Goal: Transaction & Acquisition: Purchase product/service

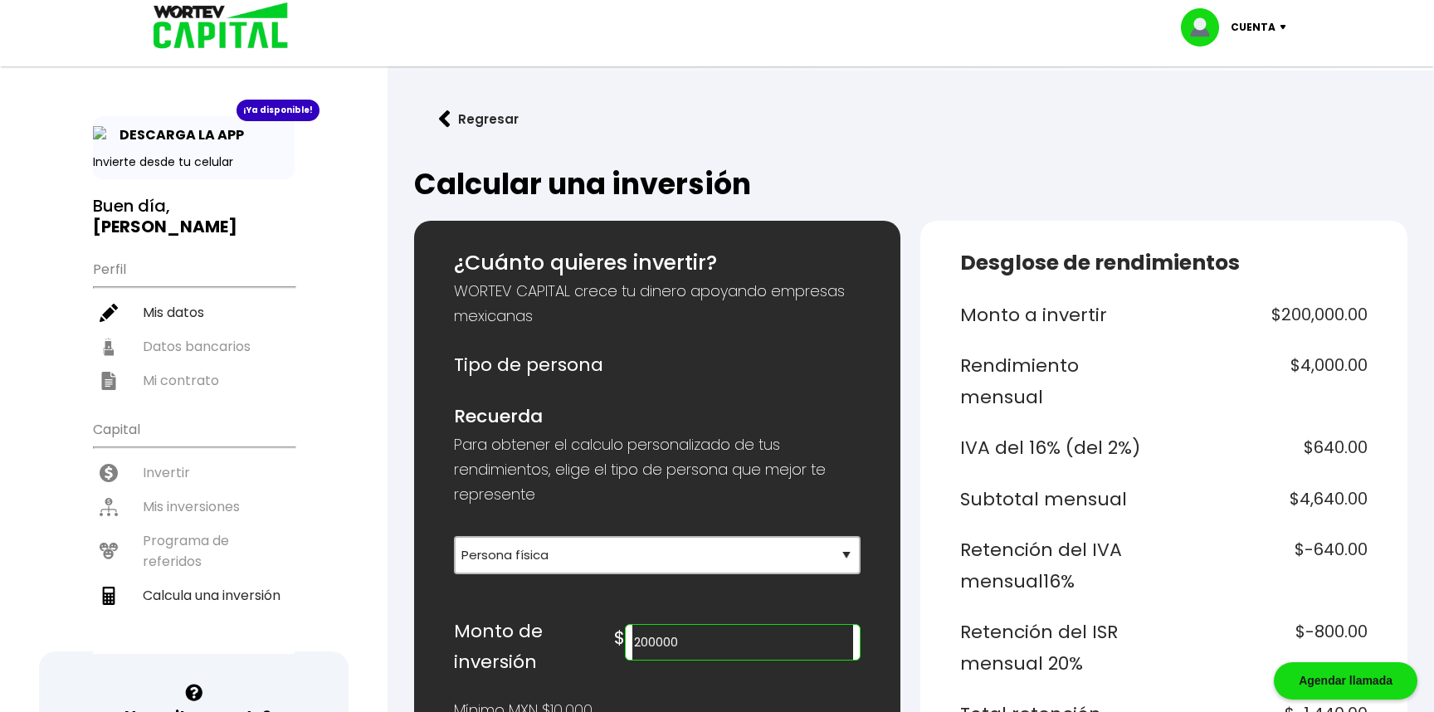
select select "1"
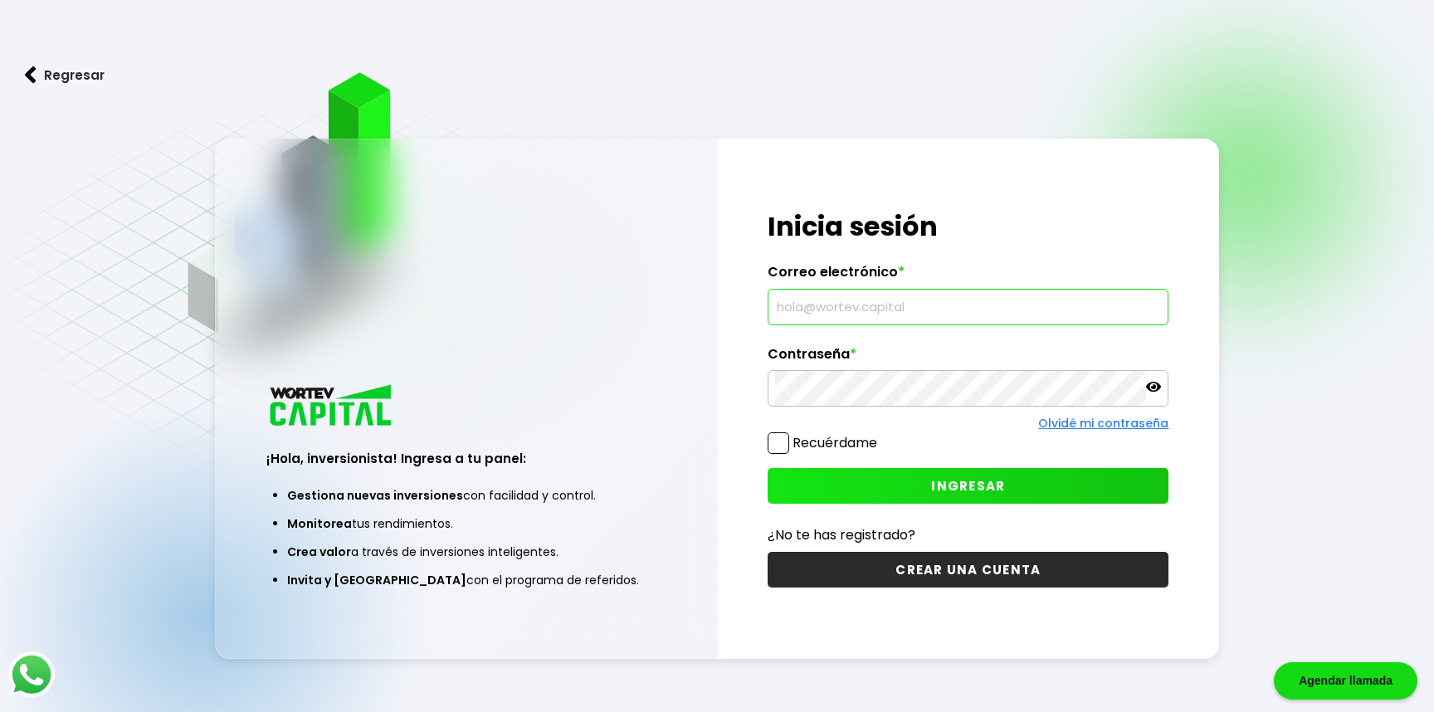
click at [885, 308] on input "text" at bounding box center [968, 307] width 386 height 35
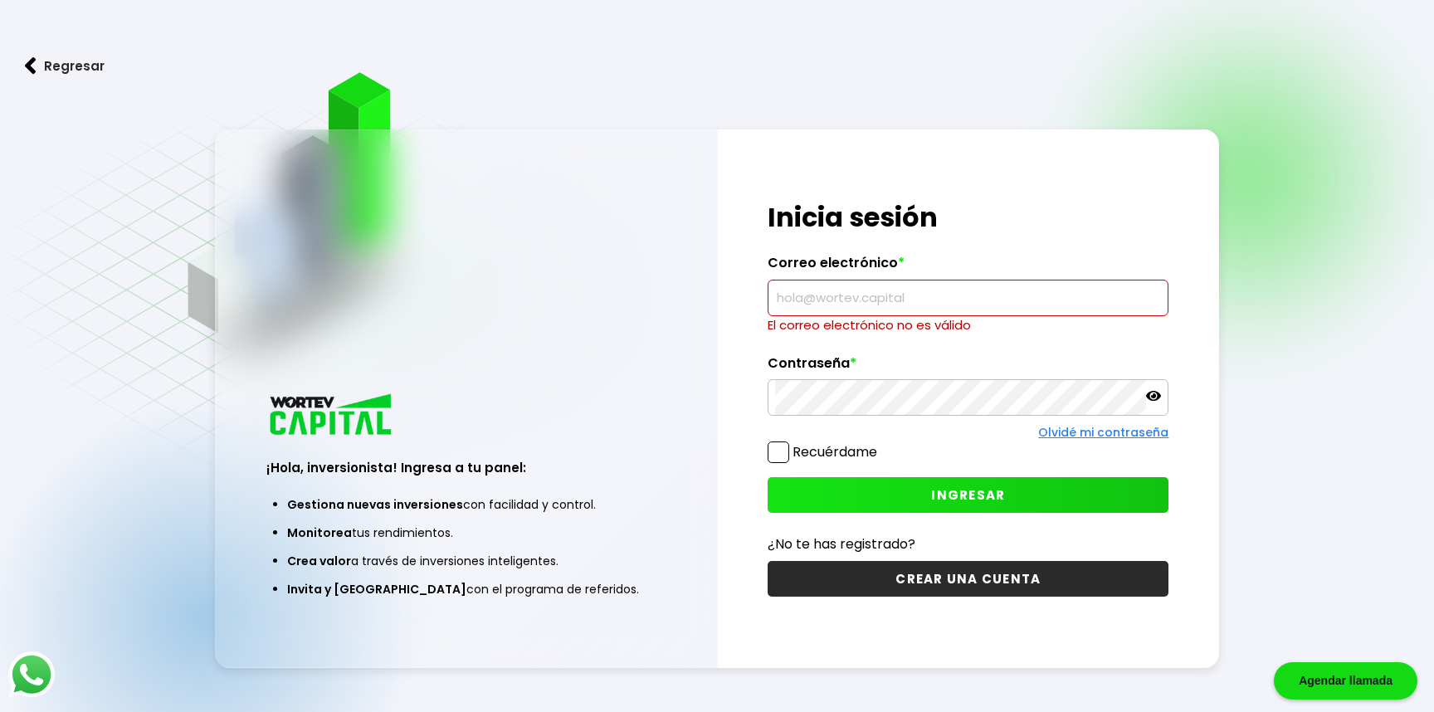
type input "manxana.diego@gmail.com"
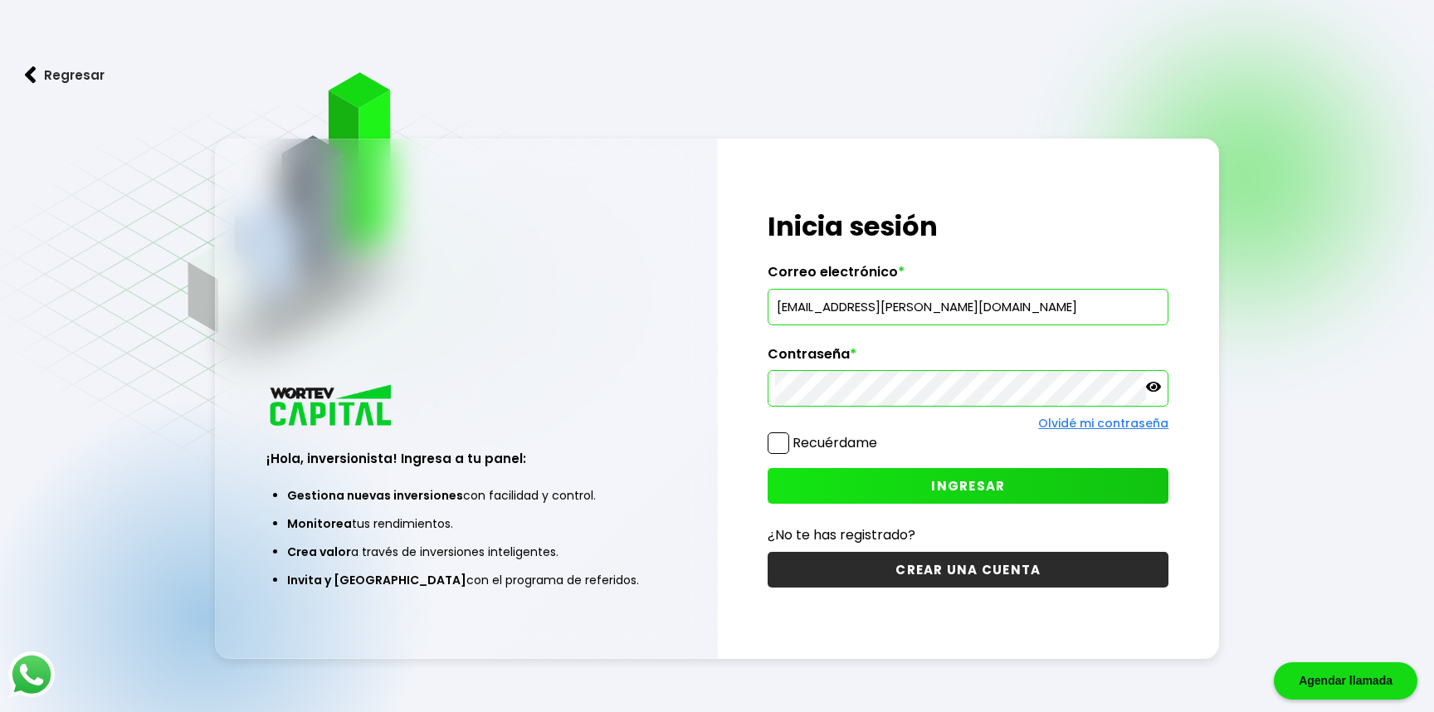
click at [992, 490] on span "INGRESAR" at bounding box center [968, 485] width 74 height 17
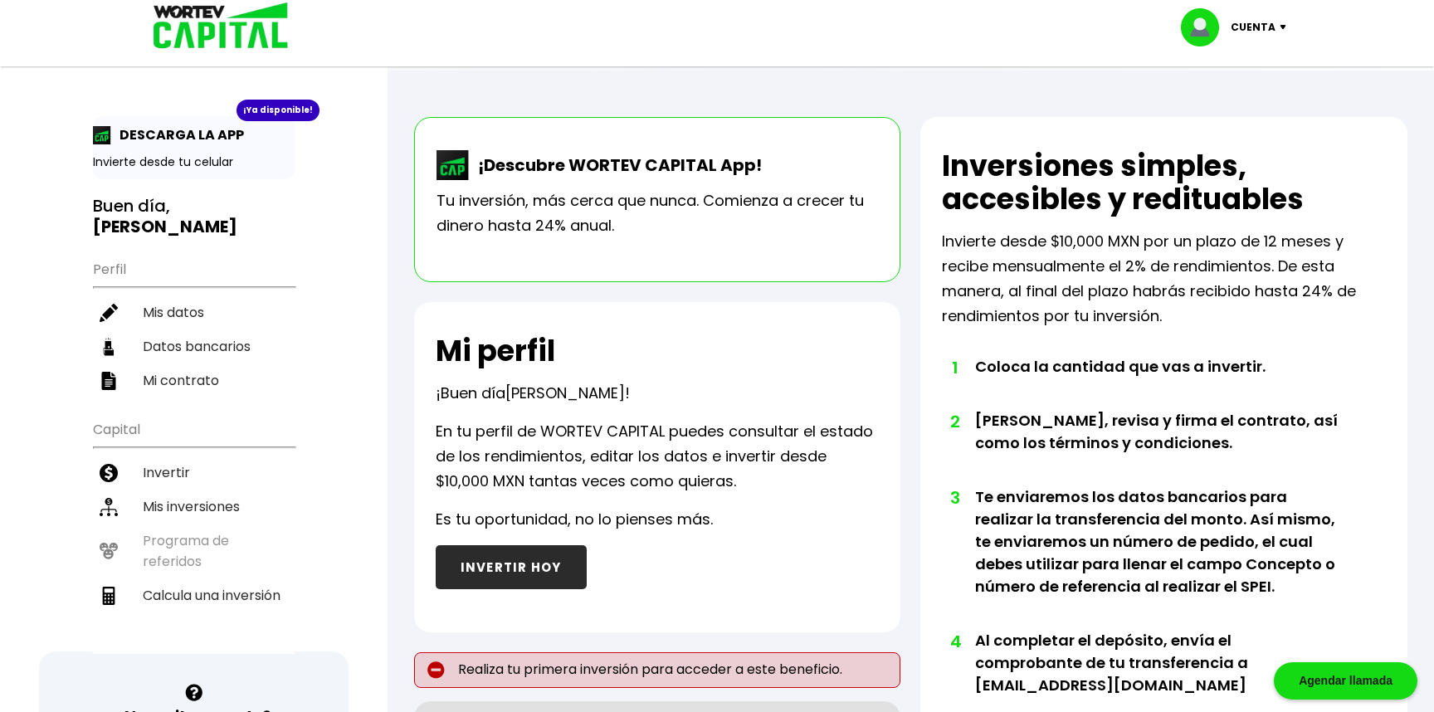
click at [509, 567] on button "INVERTIR HOY" at bounding box center [511, 567] width 151 height 44
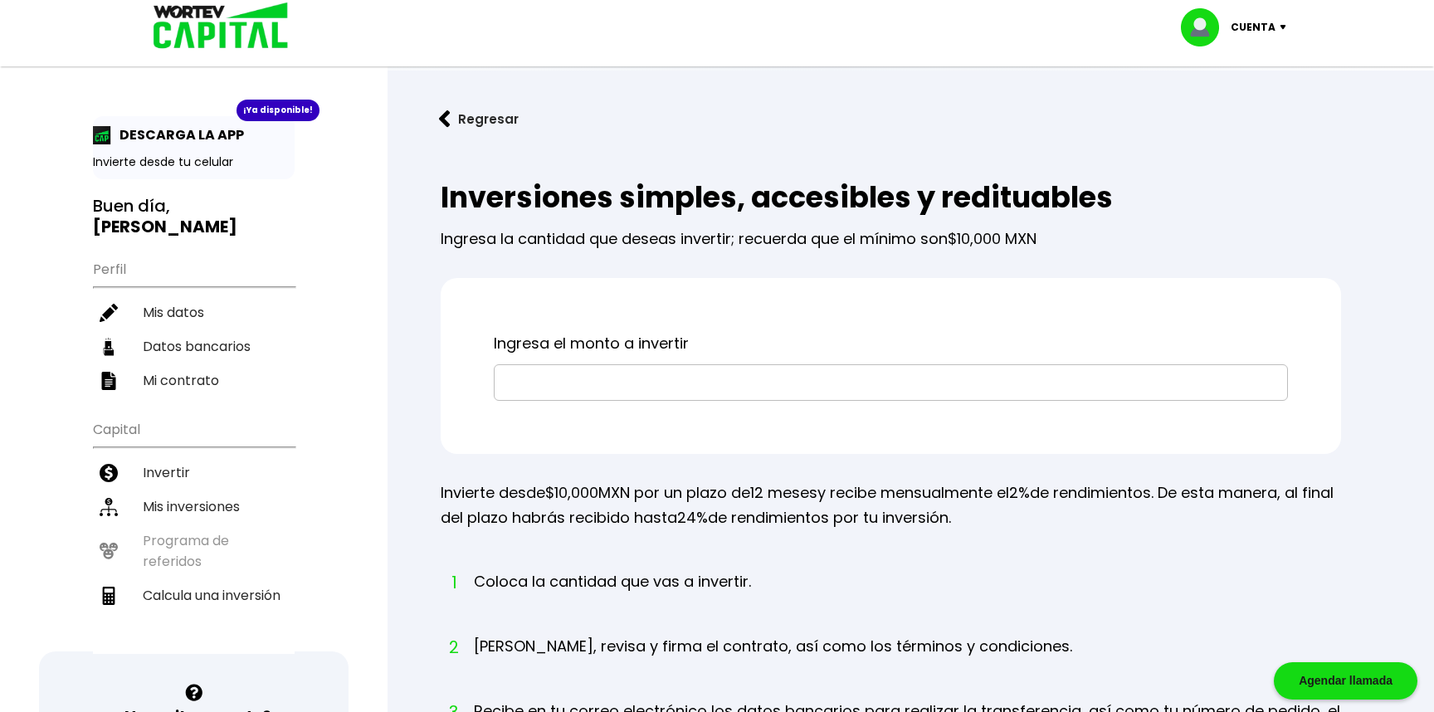
click at [525, 378] on input "text" at bounding box center [890, 382] width 779 height 35
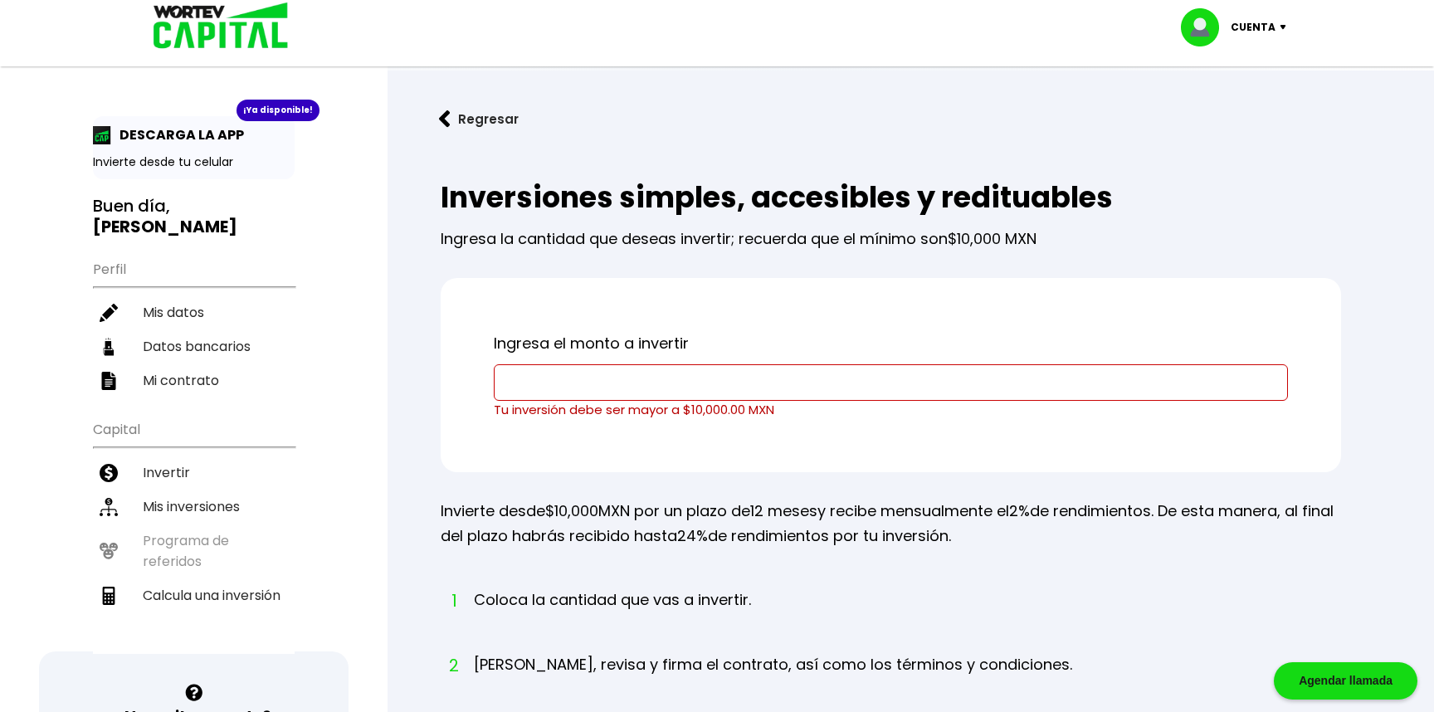
click at [471, 128] on button "Regresar" at bounding box center [478, 119] width 129 height 44
